Goal: Complete application form

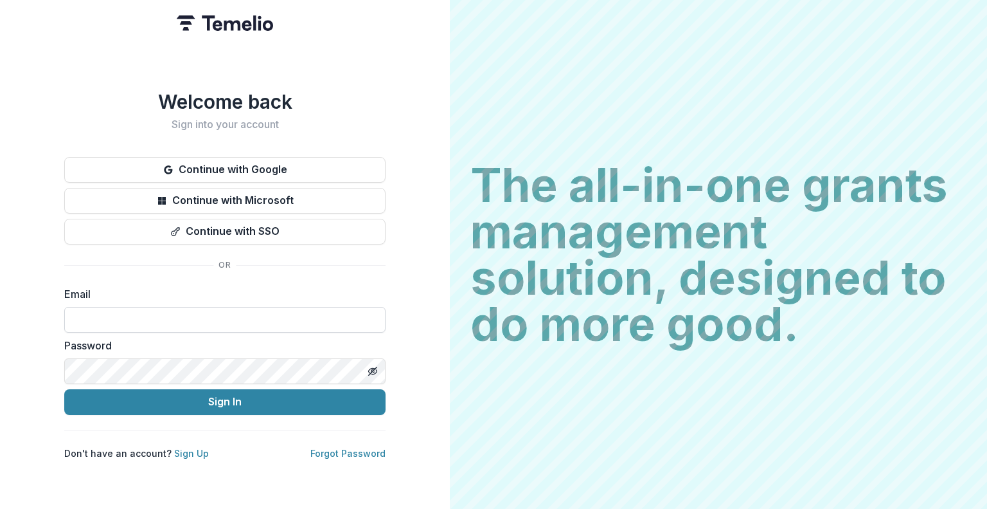
click at [159, 321] on input at bounding box center [224, 320] width 321 height 26
type input "**********"
click at [373, 367] on icon "Toggle password visibility" at bounding box center [373, 371] width 10 height 10
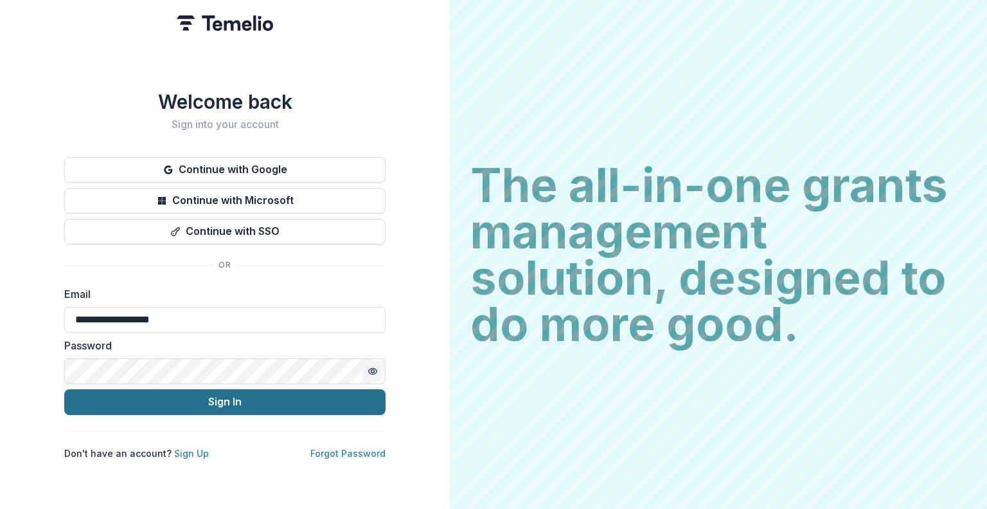
click at [227, 398] on button "Sign In" at bounding box center [224, 402] width 321 height 26
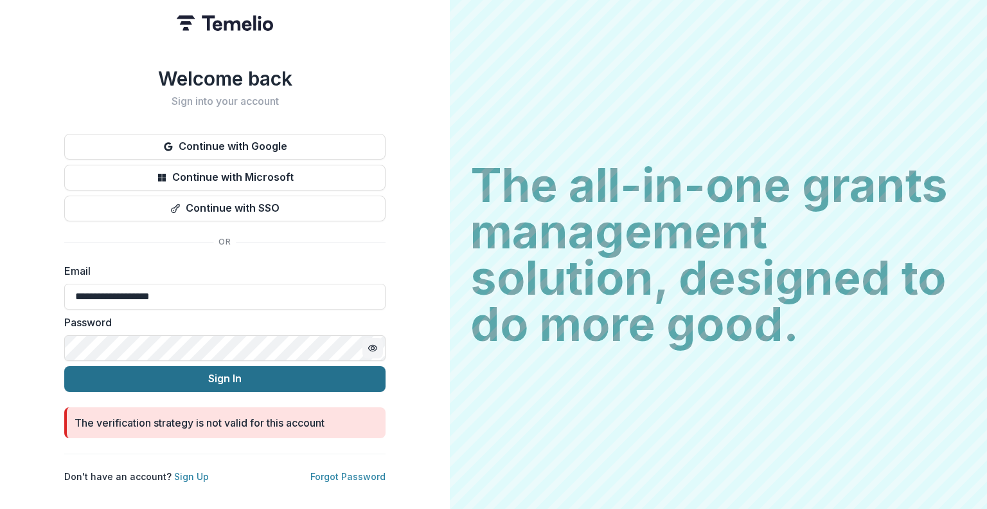
click at [231, 370] on button "Sign In" at bounding box center [224, 379] width 321 height 26
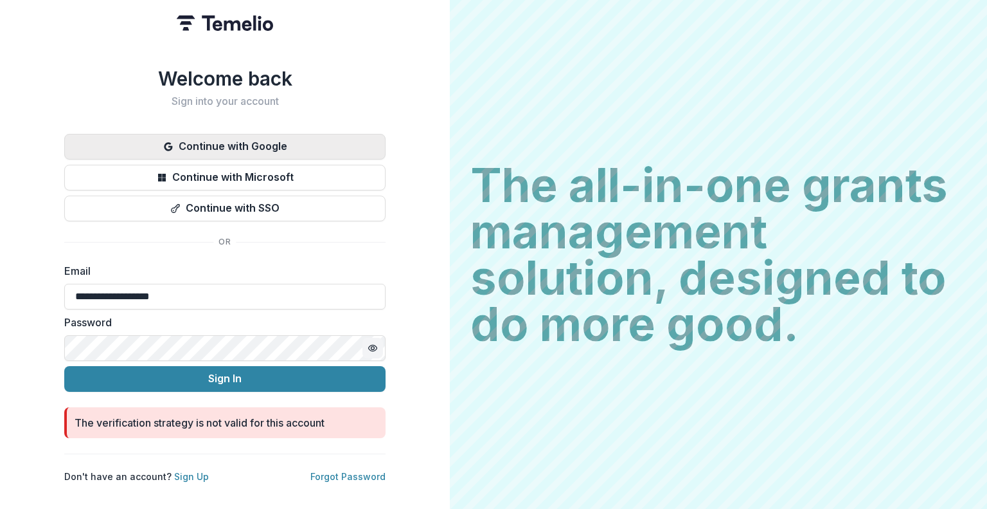
click at [229, 138] on button "Continue with Google" at bounding box center [224, 147] width 321 height 26
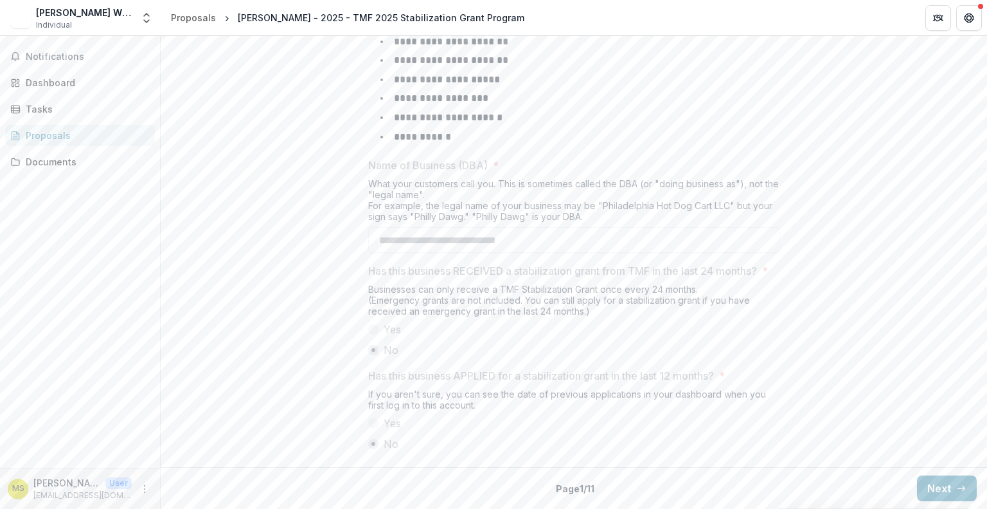
scroll to position [660, 0]
click at [940, 486] on button "Next" at bounding box center [947, 488] width 60 height 26
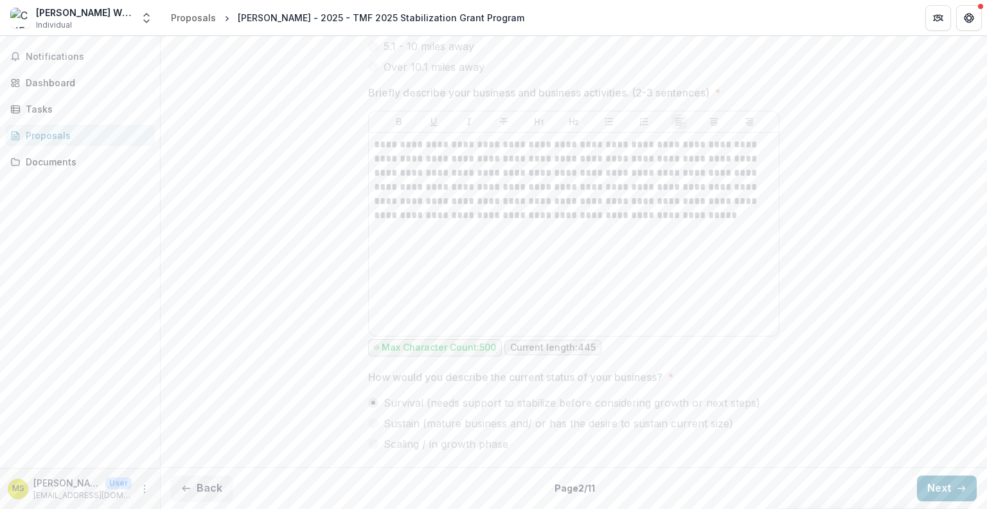
scroll to position [769, 0]
click at [939, 495] on button "Next" at bounding box center [947, 488] width 60 height 26
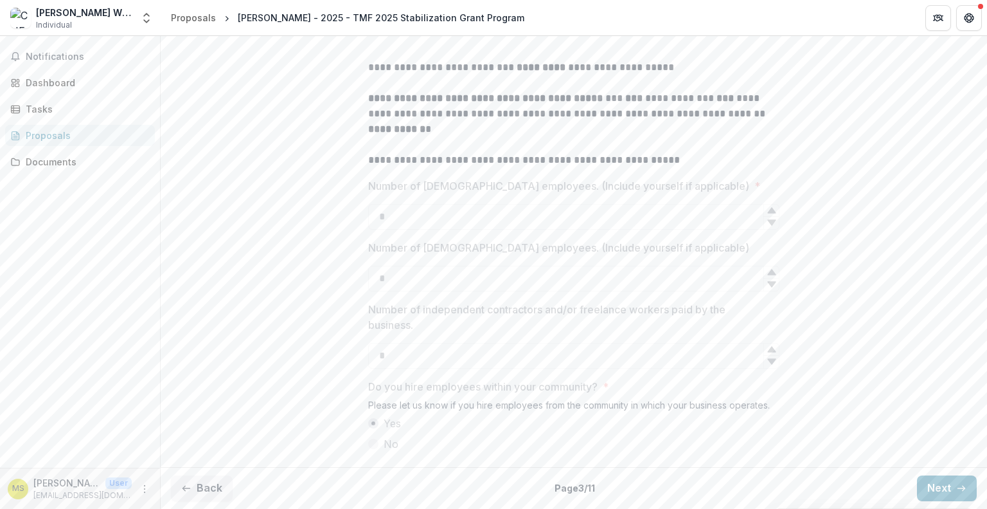
scroll to position [463, 0]
click at [942, 487] on button "Next" at bounding box center [947, 488] width 60 height 26
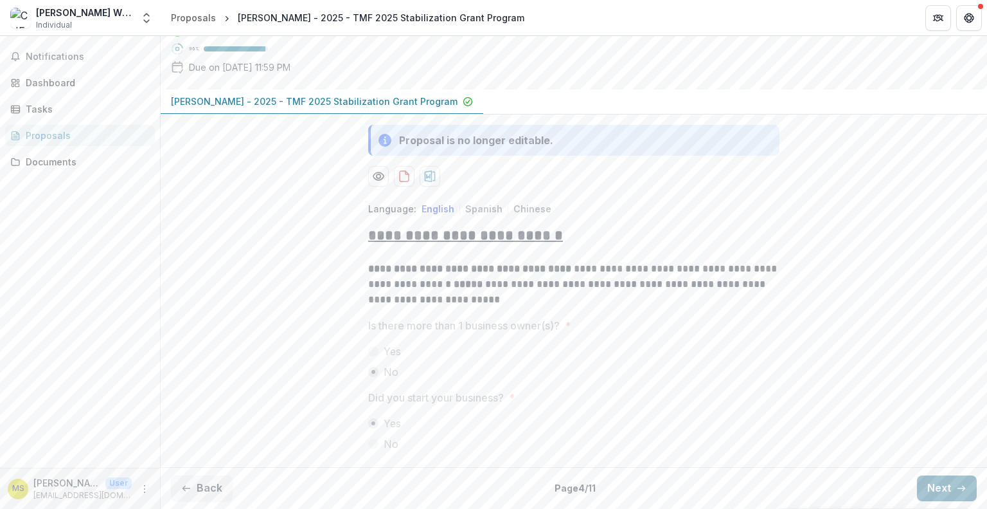
scroll to position [154, 0]
click at [946, 483] on button "Next" at bounding box center [947, 488] width 60 height 26
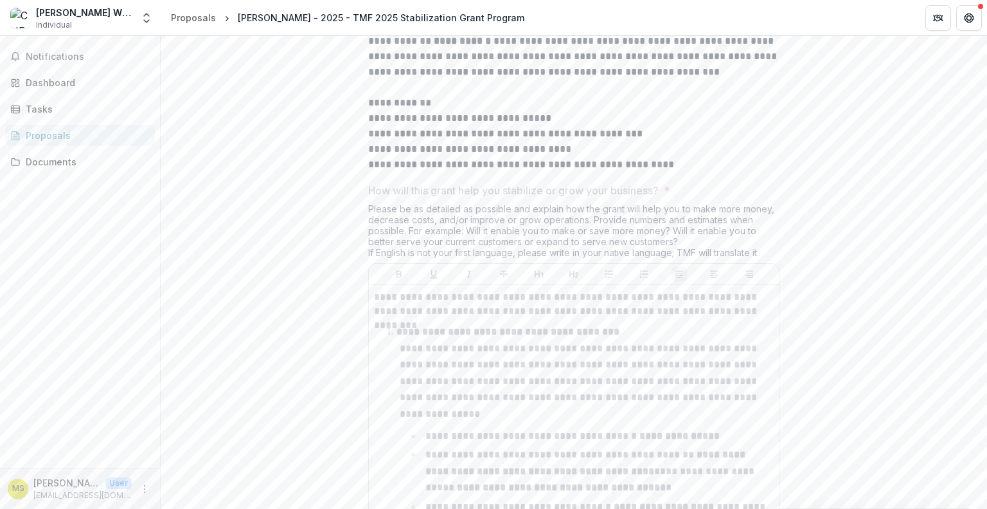
scroll to position [708, 0]
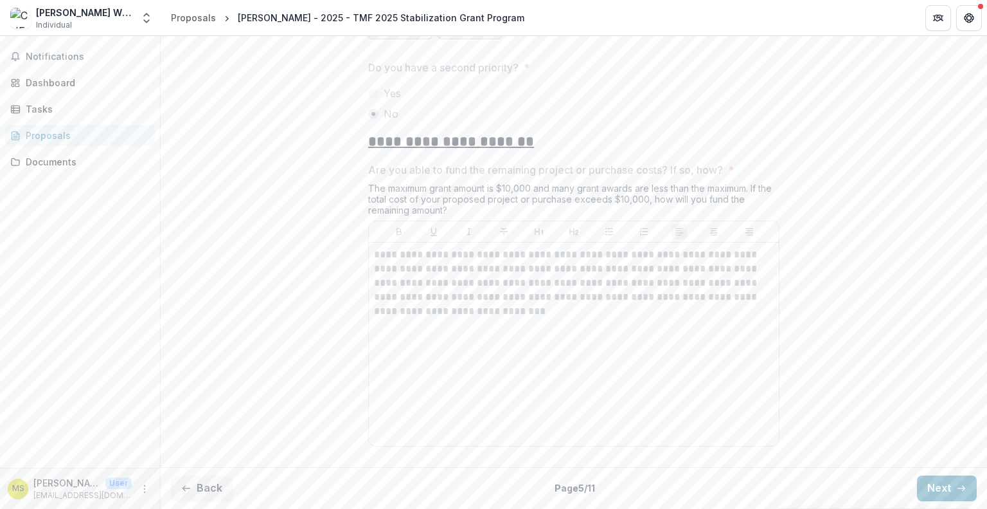
scroll to position [2231, 0]
click at [926, 481] on button "Next" at bounding box center [947, 488] width 60 height 26
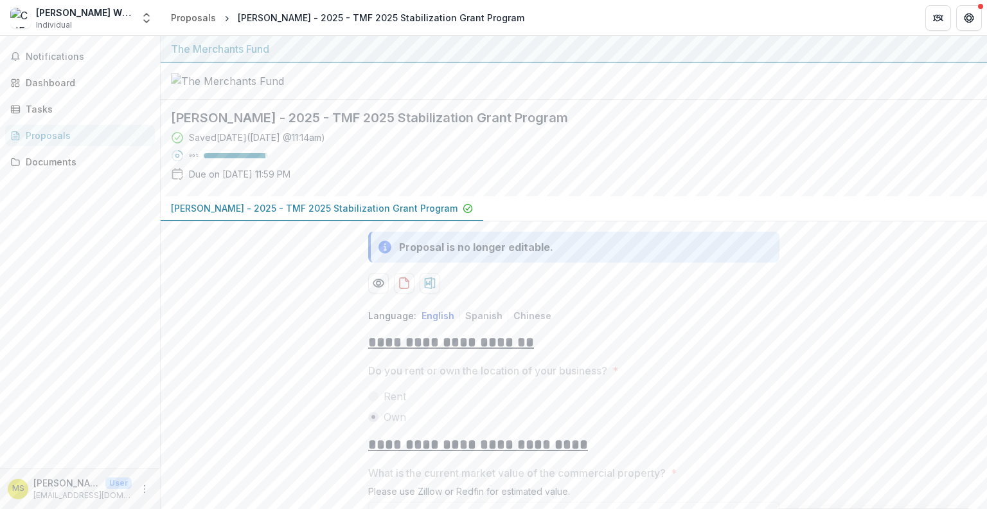
scroll to position [453, 0]
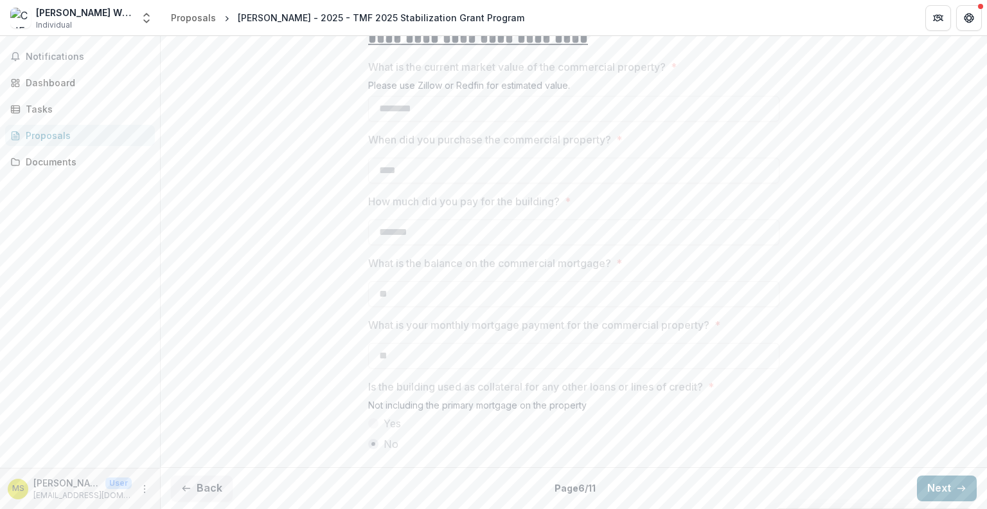
click at [936, 496] on button "Next" at bounding box center [947, 488] width 60 height 26
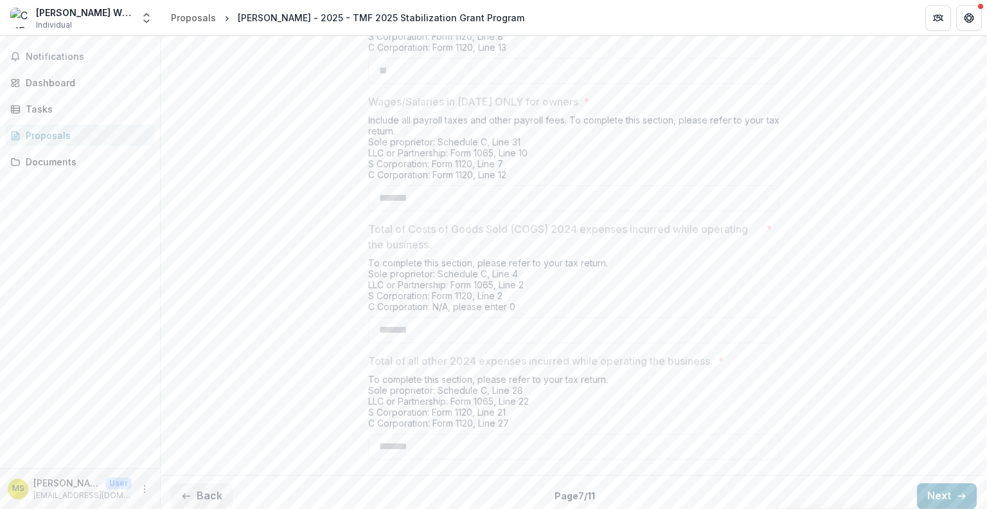
scroll to position [579, 0]
click at [929, 493] on button "Next" at bounding box center [947, 488] width 60 height 26
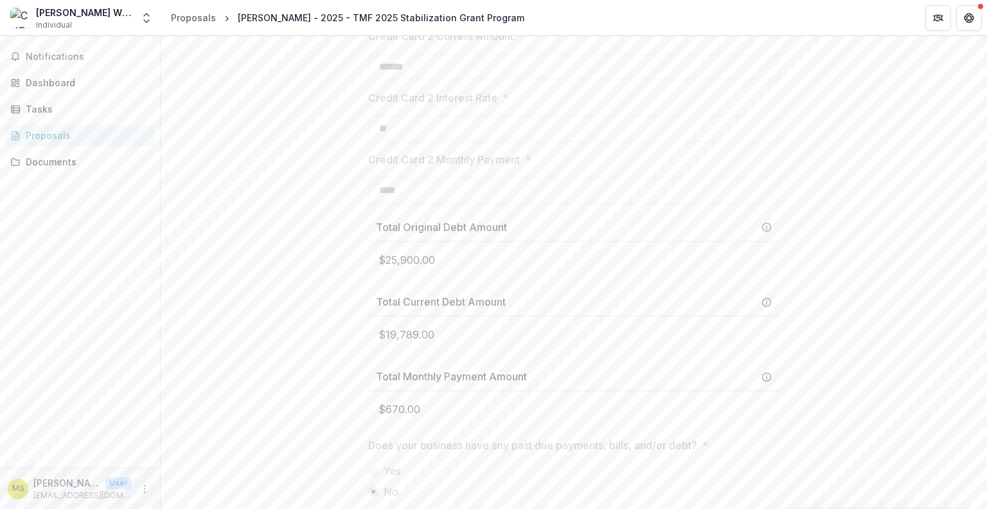
scroll to position [1547, 0]
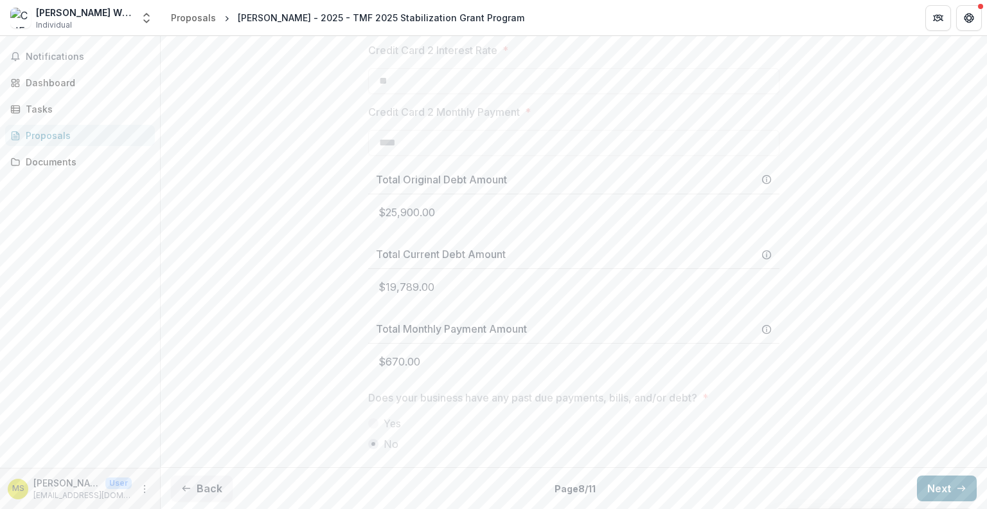
click at [939, 493] on button "Next" at bounding box center [947, 488] width 60 height 26
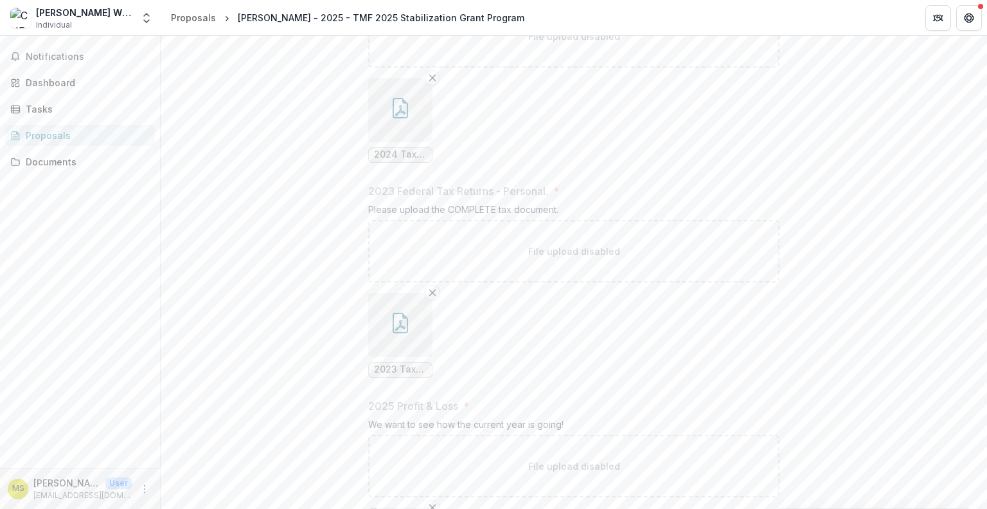
scroll to position [1382, 0]
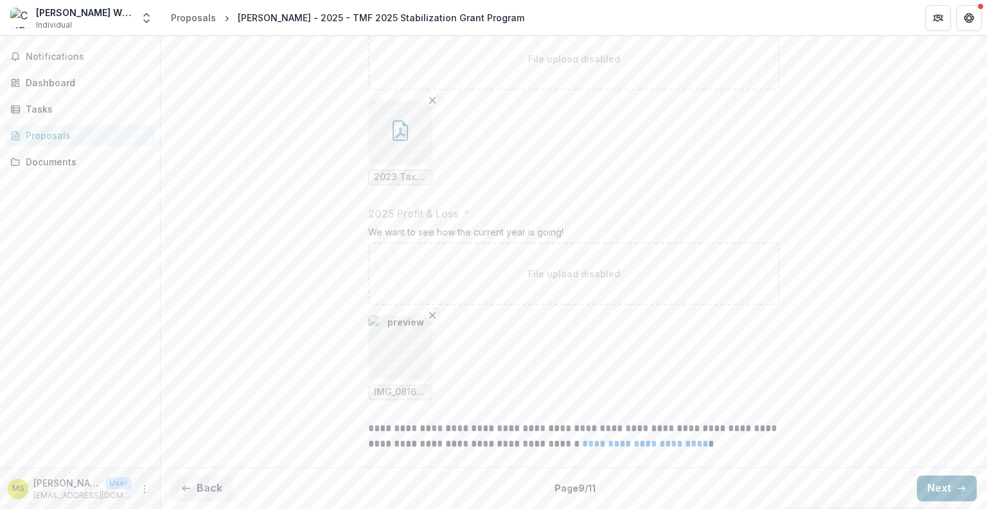
click at [933, 489] on button "Next" at bounding box center [947, 488] width 60 height 26
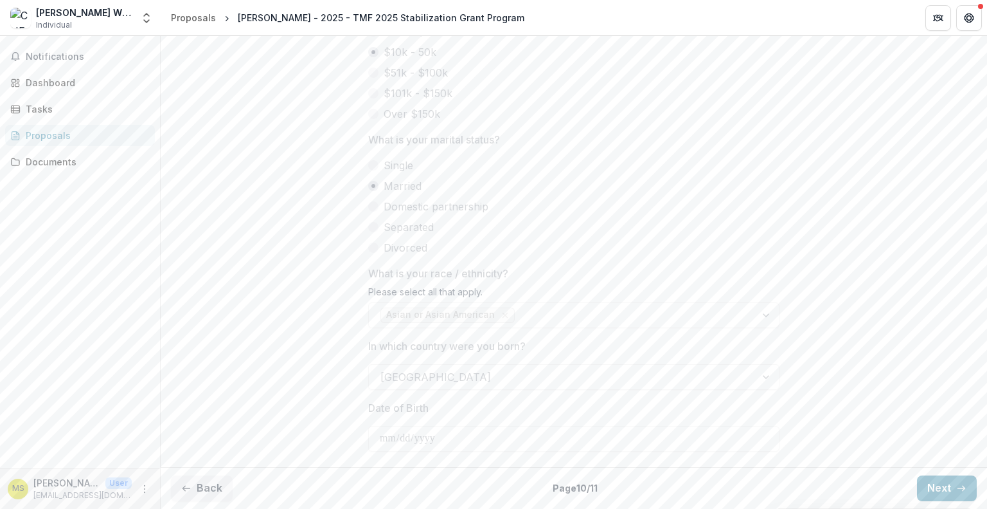
scroll to position [716, 0]
click at [941, 492] on button "Next" at bounding box center [947, 488] width 60 height 26
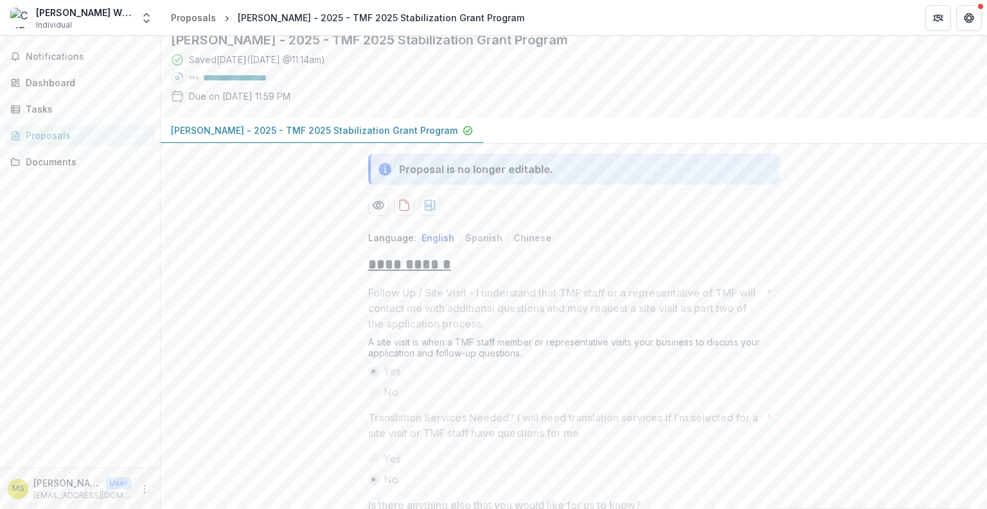
scroll to position [0, 0]
